Goal: Transaction & Acquisition: Book appointment/travel/reservation

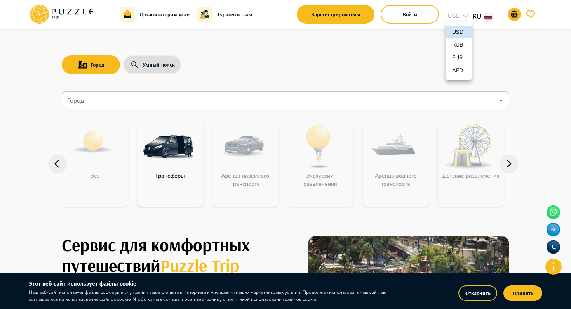
click at [440, 17] on div at bounding box center [285, 154] width 571 height 309
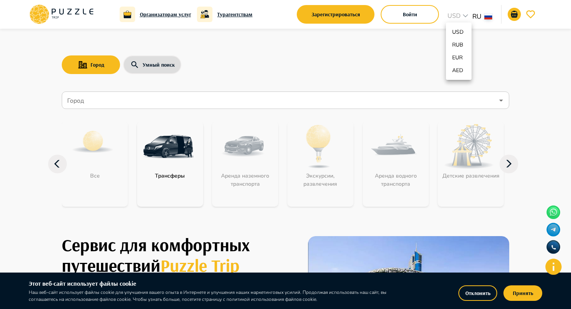
click at [460, 15] on div at bounding box center [285, 154] width 571 height 309
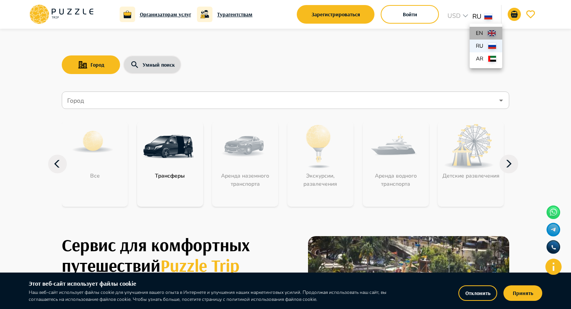
click at [477, 32] on p "en" at bounding box center [480, 33] width 9 height 8
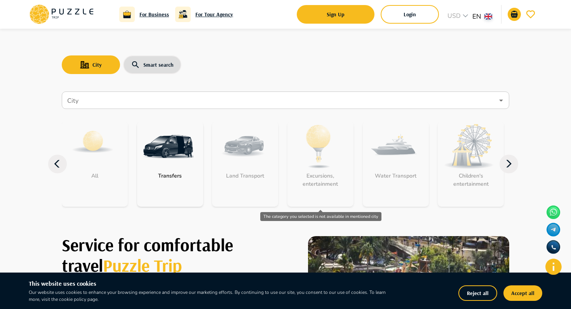
click at [316, 168] on div "Excursions, entertainment" at bounding box center [320, 164] width 66 height 85
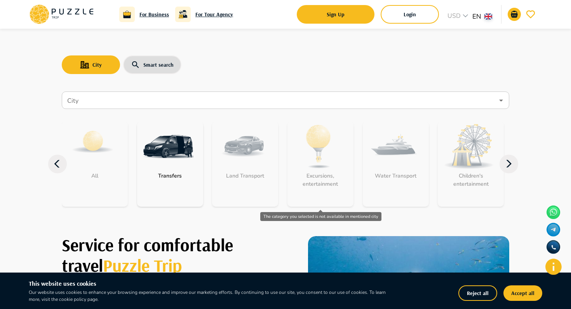
click at [319, 160] on div "Excursions, entertainment" at bounding box center [320, 164] width 66 height 85
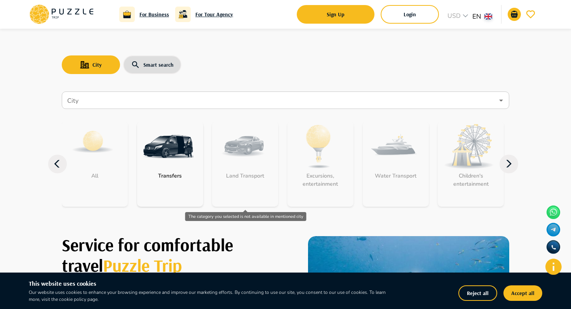
click at [228, 169] on div "Land Transport" at bounding box center [245, 164] width 66 height 85
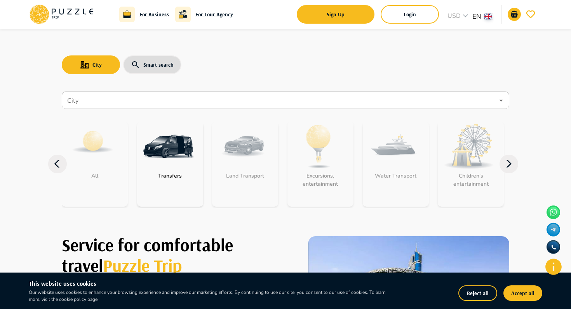
click at [156, 169] on img at bounding box center [168, 147] width 50 height 50
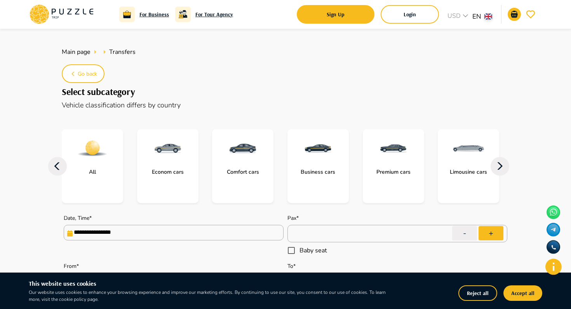
type textarea "*"
click at [74, 14] on icon at bounding box center [61, 14] width 66 height 20
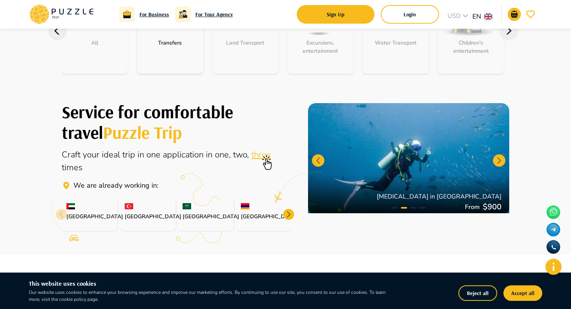
scroll to position [131, 0]
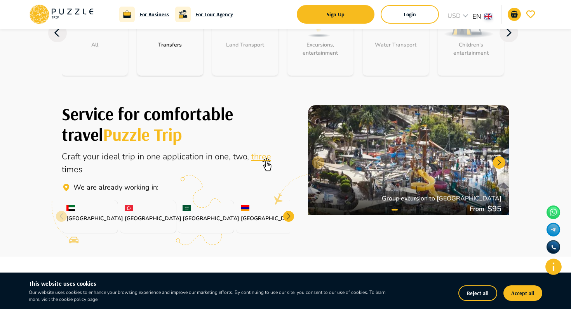
click at [288, 214] on div at bounding box center [288, 216] width 11 height 11
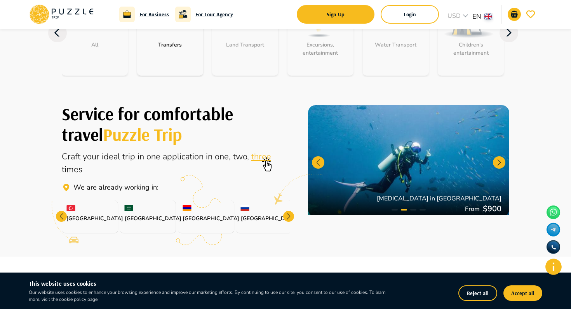
click at [288, 214] on div at bounding box center [288, 216] width 11 height 11
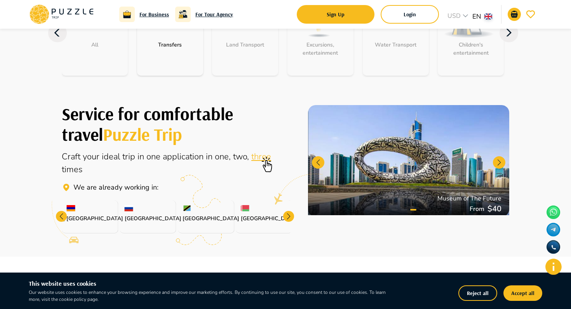
click at [288, 214] on div at bounding box center [288, 216] width 11 height 11
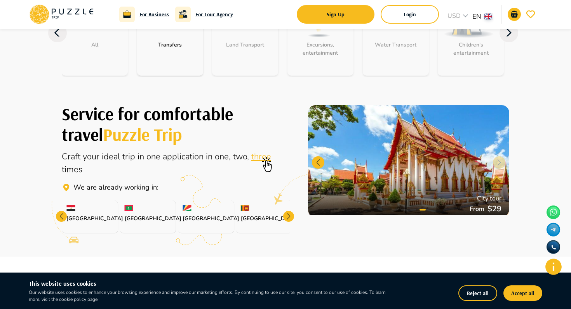
click at [63, 215] on div at bounding box center [61, 216] width 11 height 11
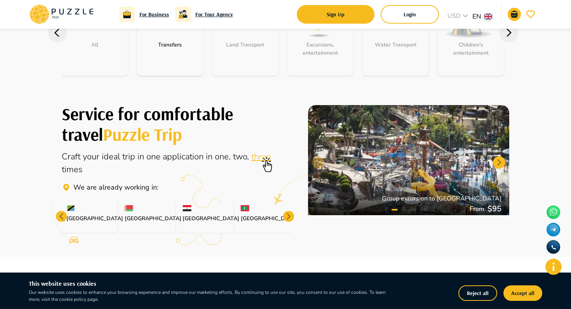
click at [63, 215] on div at bounding box center [61, 216] width 11 height 11
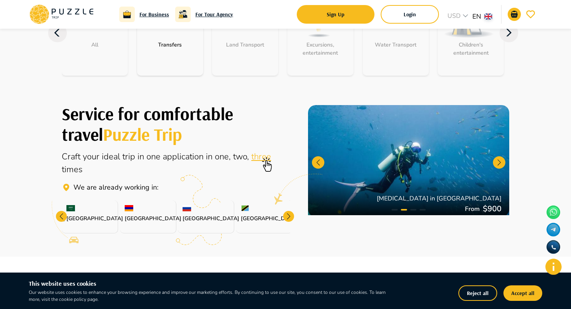
click at [139, 212] on div "[GEOGRAPHIC_DATA]" at bounding box center [148, 217] width 56 height 33
click at [126, 207] on img at bounding box center [129, 208] width 9 height 6
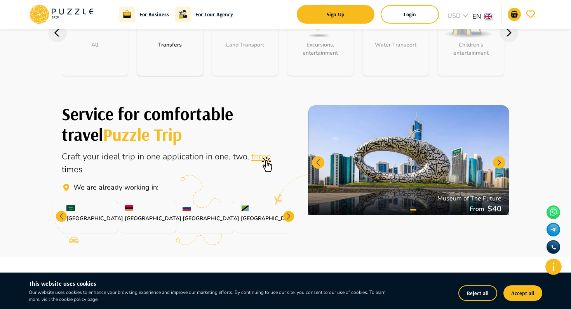
click at [126, 207] on img at bounding box center [129, 208] width 9 height 6
click at [132, 222] on p "[GEOGRAPHIC_DATA]" at bounding box center [148, 219] width 47 height 8
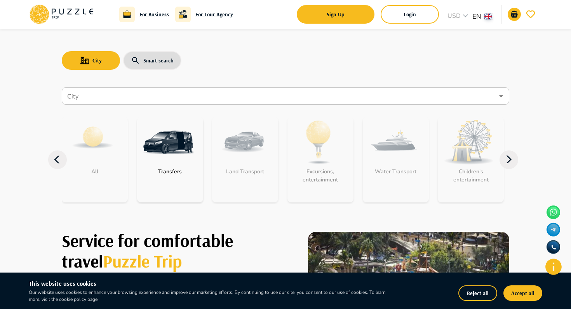
scroll to position [0, 0]
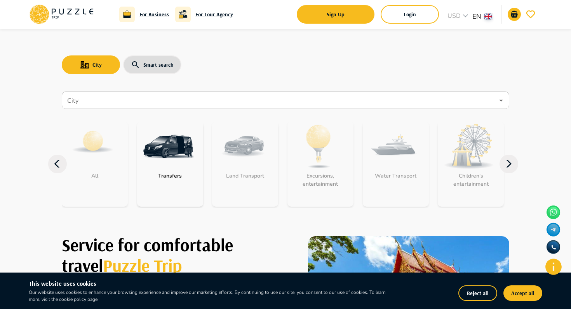
click at [514, 164] on icon at bounding box center [508, 164] width 19 height 19
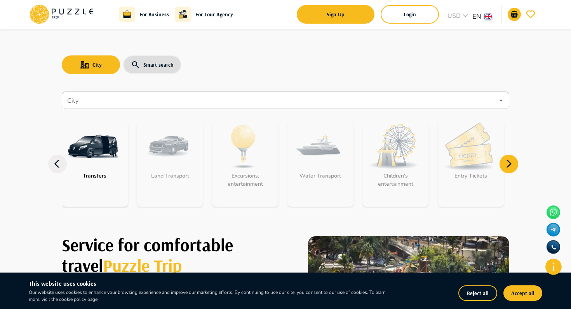
click at [514, 164] on icon at bounding box center [508, 164] width 19 height 19
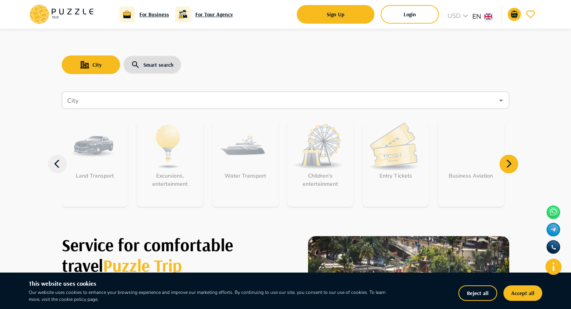
click at [514, 164] on icon at bounding box center [508, 164] width 19 height 19
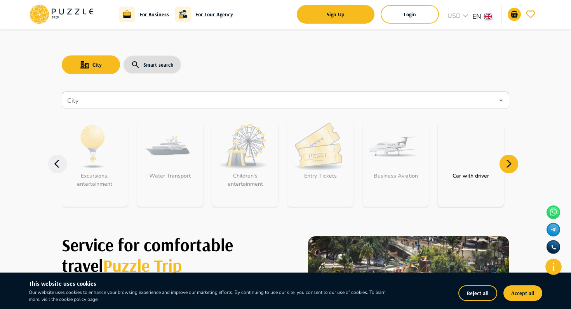
click at [514, 164] on icon at bounding box center [508, 164] width 19 height 19
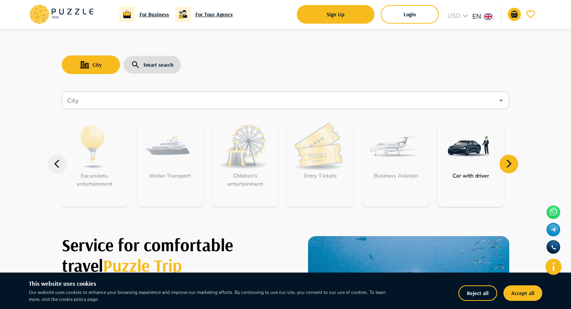
click at [514, 164] on icon at bounding box center [508, 164] width 19 height 19
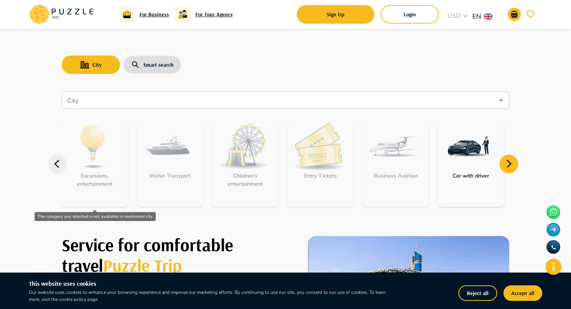
click at [90, 165] on div "Excursions, entertainment" at bounding box center [95, 164] width 66 height 85
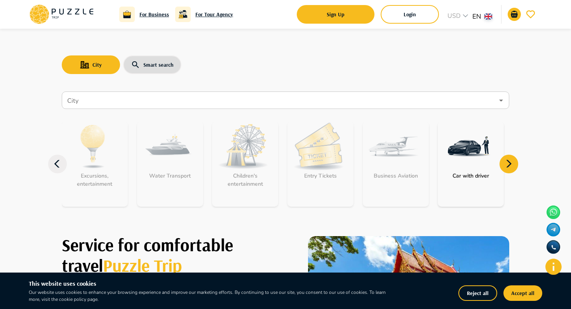
click at [57, 170] on icon at bounding box center [57, 164] width 19 height 19
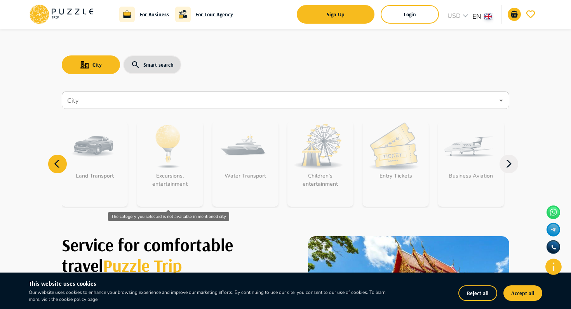
click at [154, 152] on div "Excursions, entertainment" at bounding box center [170, 164] width 66 height 85
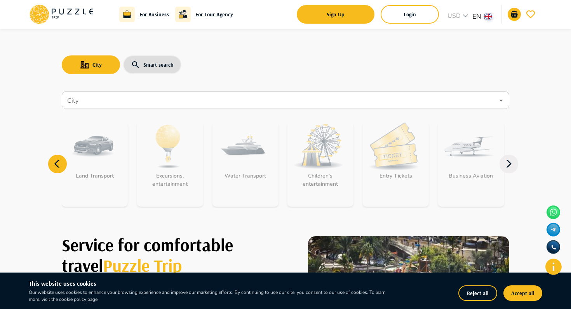
click at [59, 164] on icon at bounding box center [57, 164] width 19 height 19
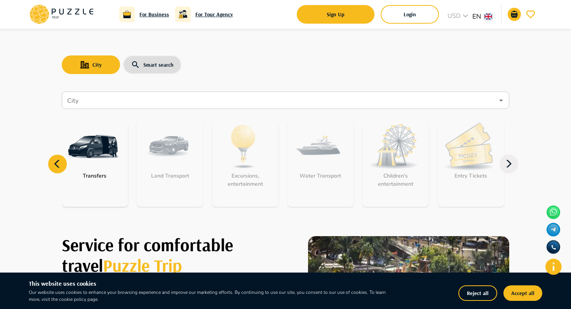
click at [59, 164] on icon at bounding box center [57, 164] width 19 height 19
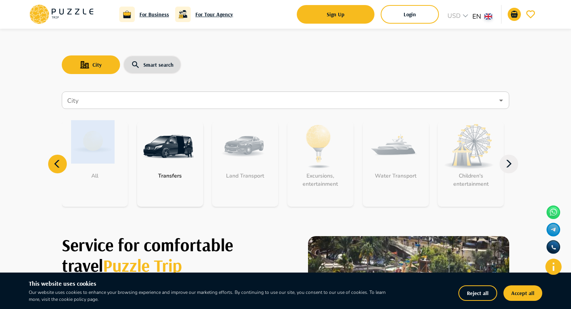
click at [59, 164] on icon at bounding box center [57, 164] width 19 height 19
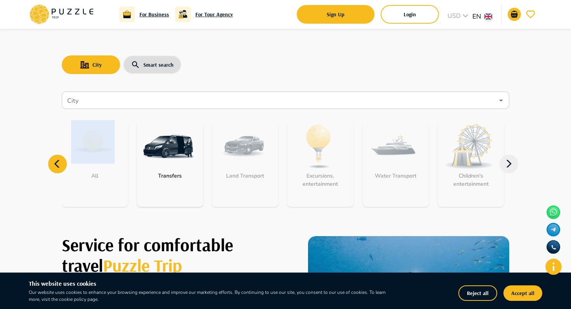
click at [170, 175] on p "Transfers" at bounding box center [169, 176] width 31 height 8
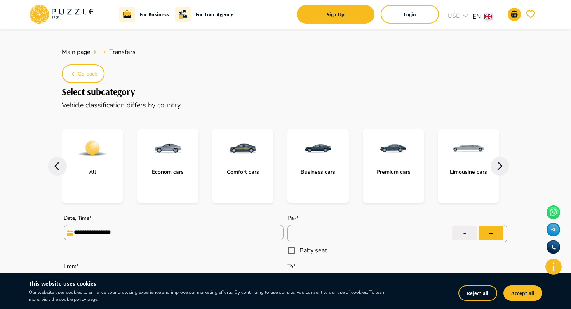
click at [59, 165] on icon at bounding box center [57, 166] width 19 height 19
click at [95, 169] on p "All" at bounding box center [92, 172] width 15 height 8
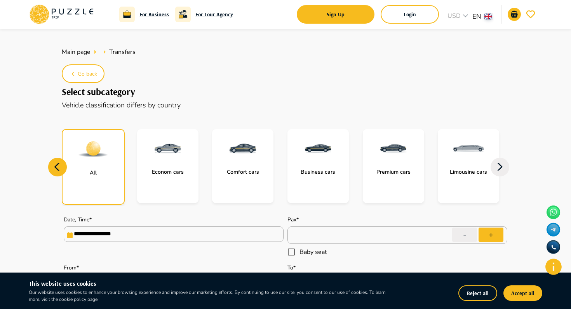
click at [179, 170] on p "Econom cars" at bounding box center [168, 172] width 40 height 8
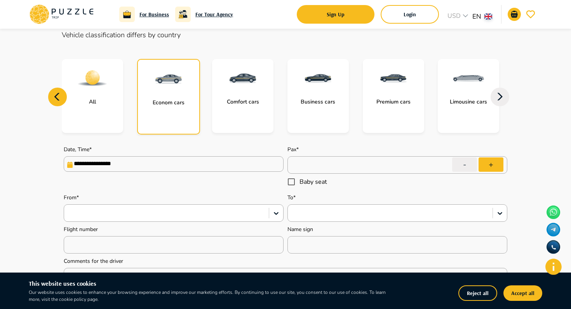
scroll to position [70, 0]
click at [97, 105] on p "All" at bounding box center [92, 102] width 15 height 8
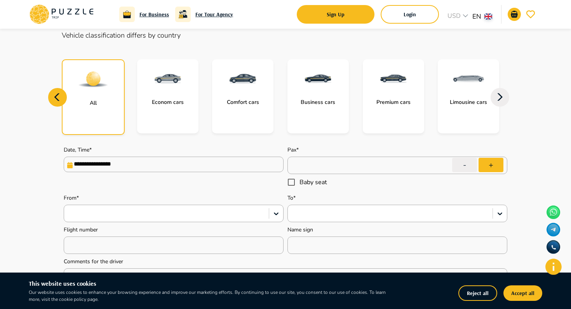
click at [59, 104] on icon at bounding box center [57, 97] width 19 height 19
click at [57, 92] on icon at bounding box center [57, 97] width 19 height 19
type textarea "*"
click at [200, 13] on h6 "For Tour Agency" at bounding box center [214, 14] width 38 height 9
